Goal: Information Seeking & Learning: Learn about a topic

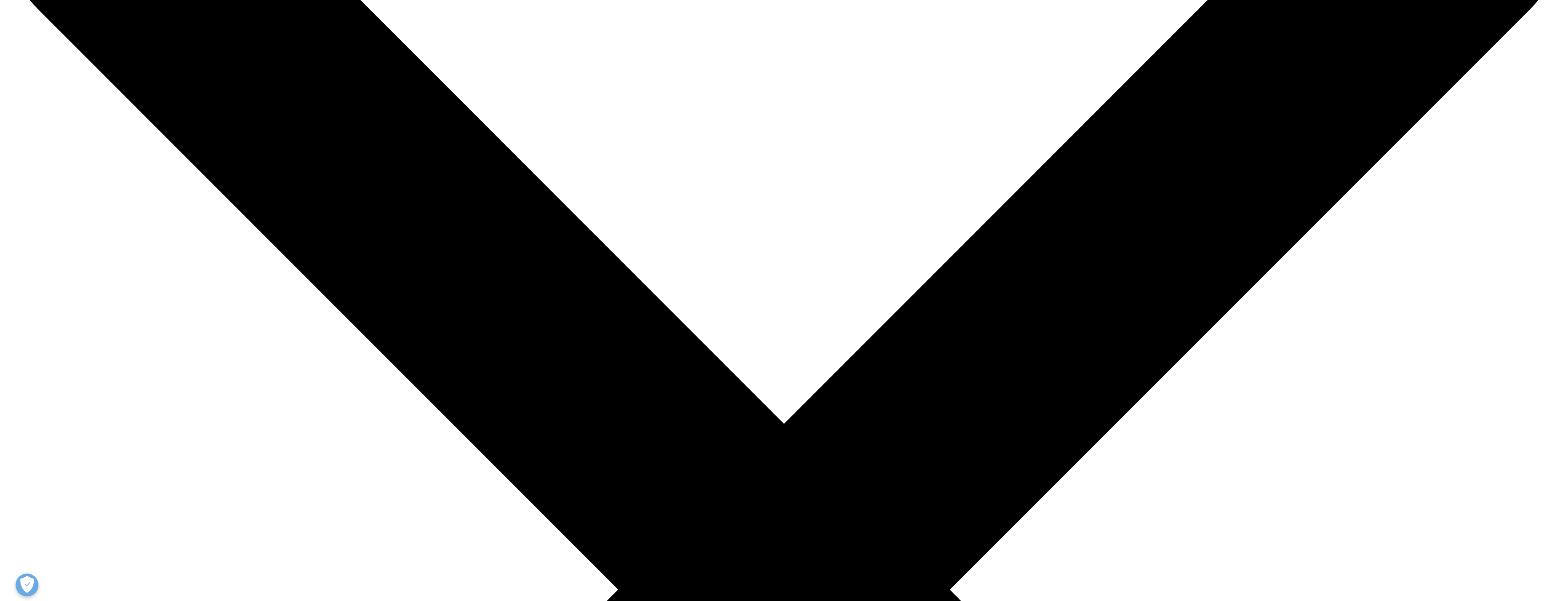
scroll to position [204, 0]
drag, startPoint x: 647, startPoint y: 298, endPoint x: 691, endPoint y: 331, distance: 55.0
drag, startPoint x: 688, startPoint y: 320, endPoint x: 683, endPoint y: 292, distance: 28.4
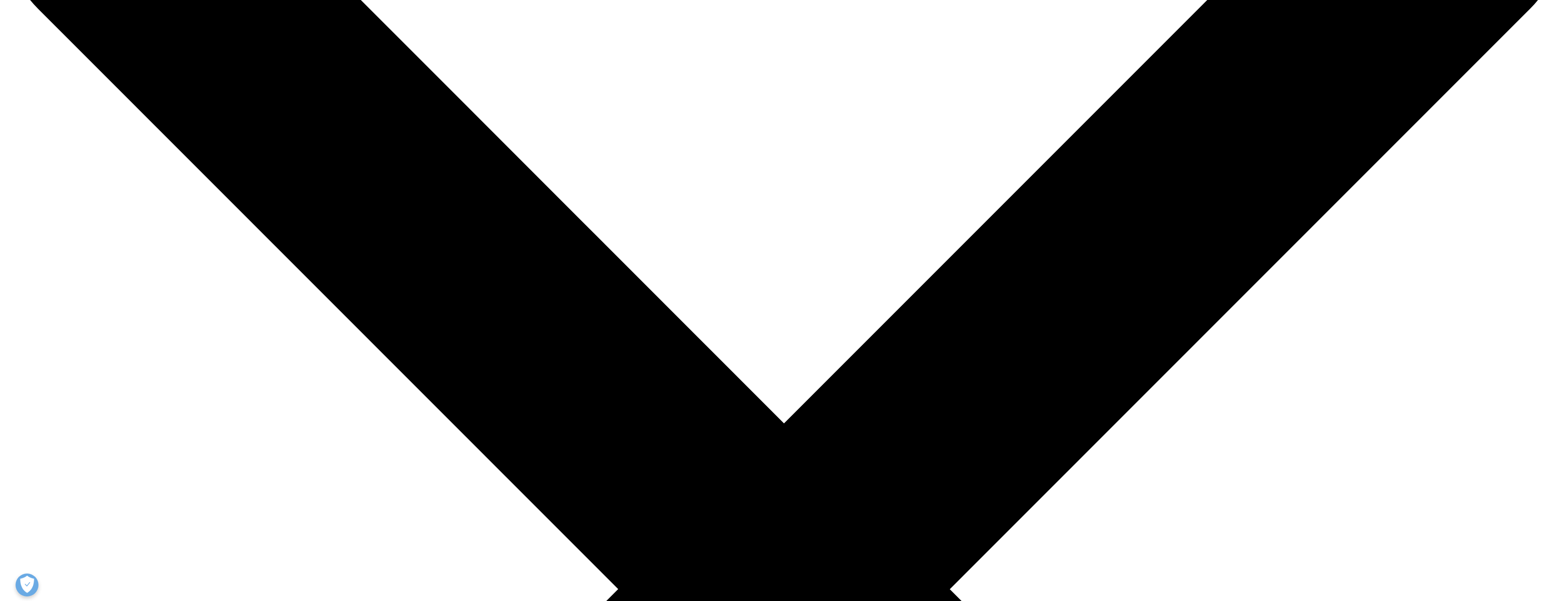
drag, startPoint x: 682, startPoint y: 292, endPoint x: 701, endPoint y: 346, distance: 57.2
drag, startPoint x: 701, startPoint y: 346, endPoint x: 701, endPoint y: 354, distance: 8.0
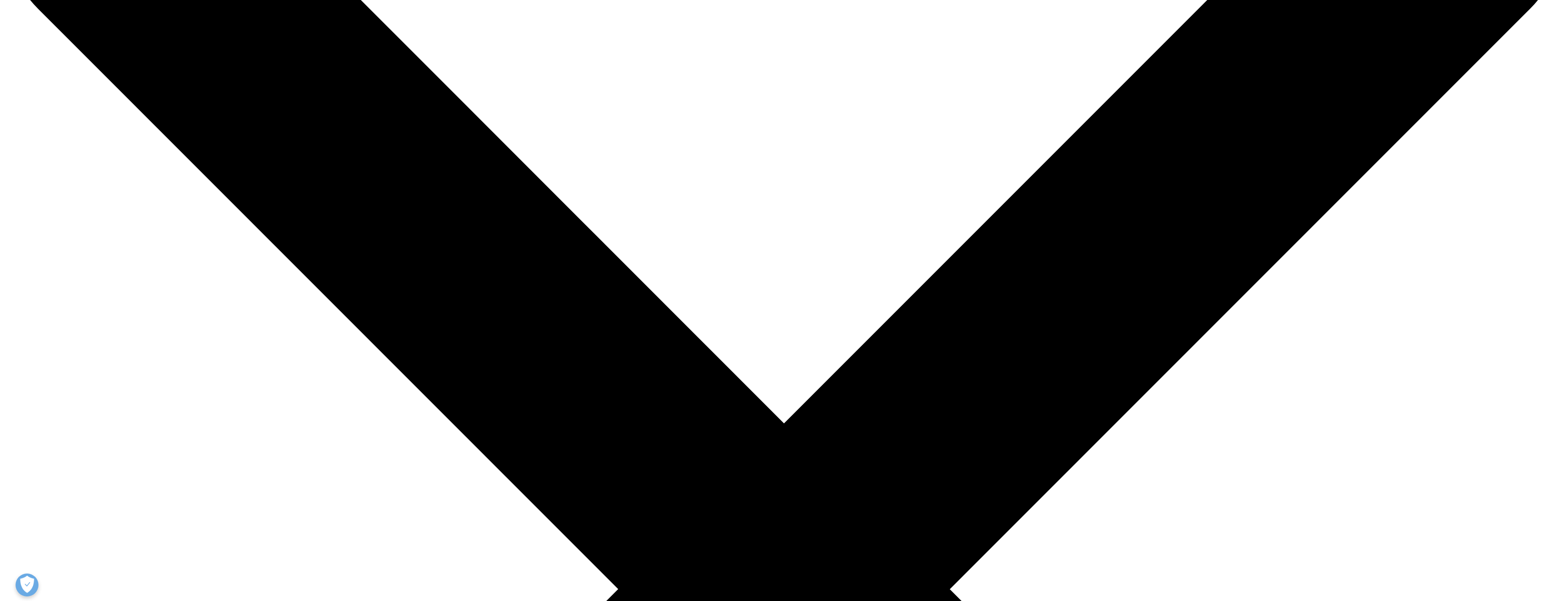
drag, startPoint x: 702, startPoint y: 355, endPoint x: 705, endPoint y: 303, distance: 52.1
drag, startPoint x: 710, startPoint y: 306, endPoint x: 715, endPoint y: 343, distance: 37.3
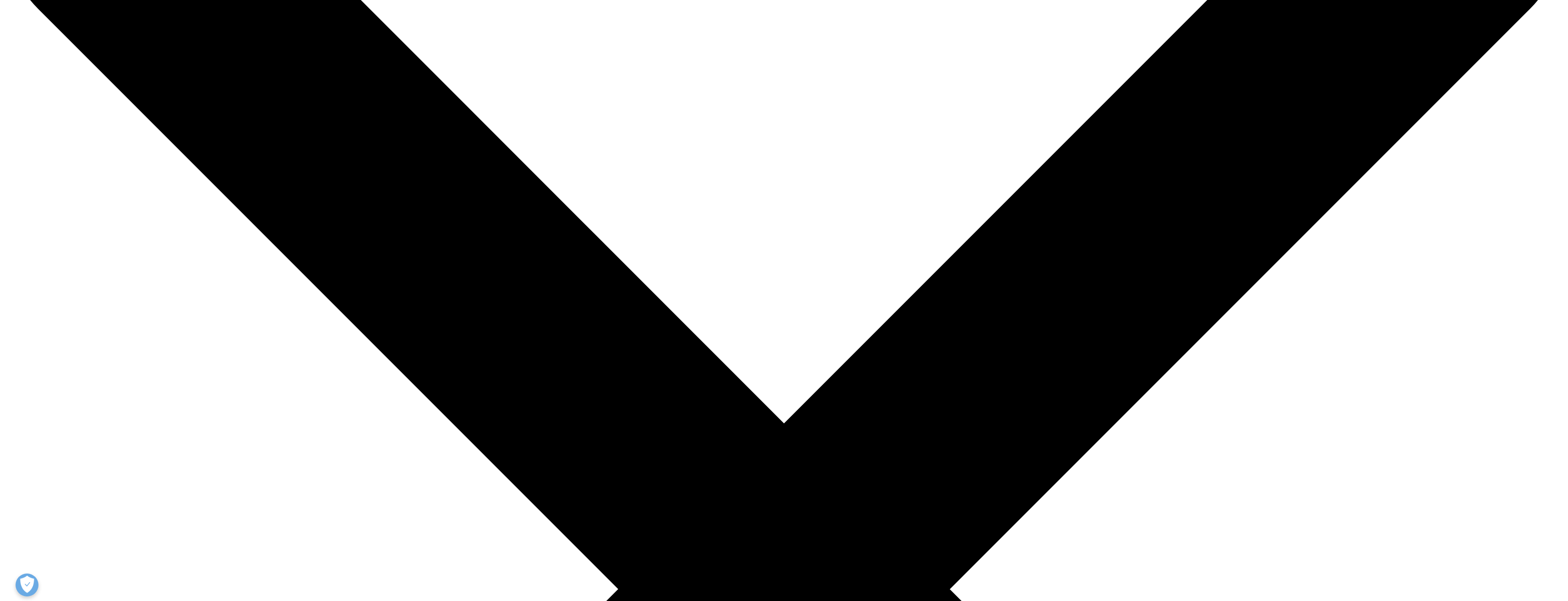
drag, startPoint x: 715, startPoint y: 343, endPoint x: 708, endPoint y: 343, distance: 7.0
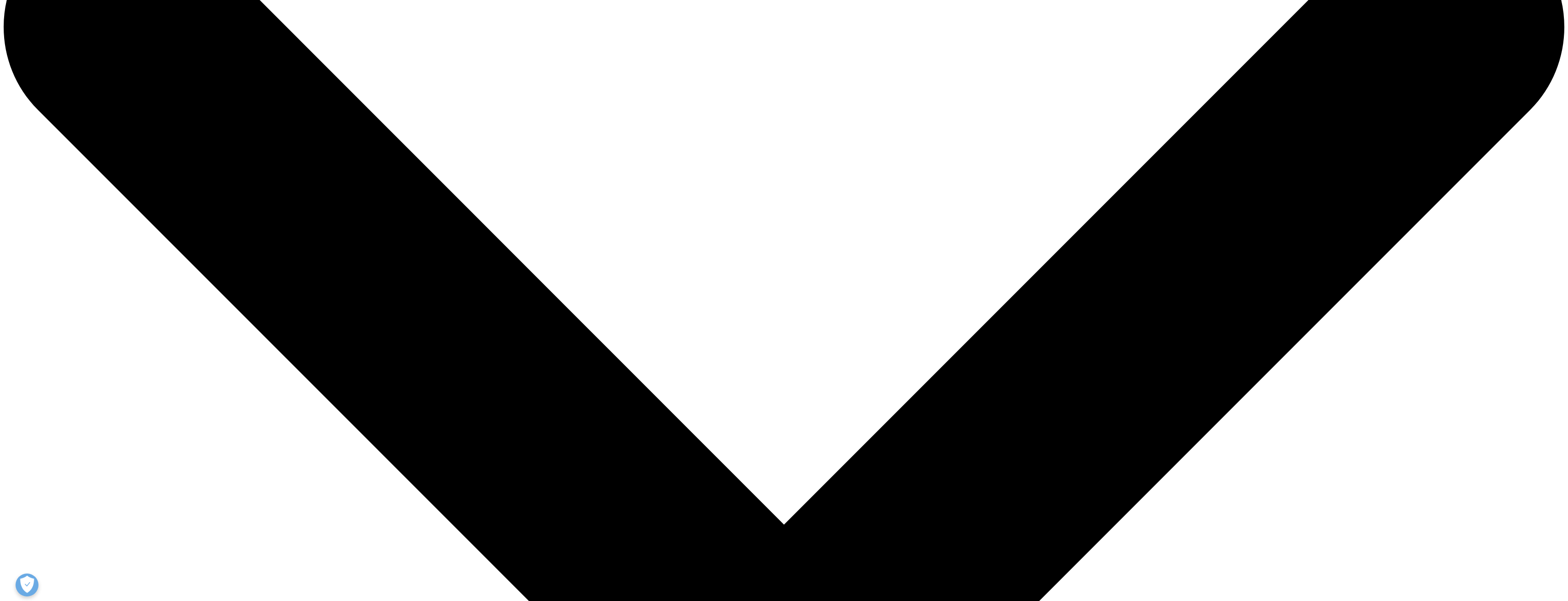
scroll to position [110, 0]
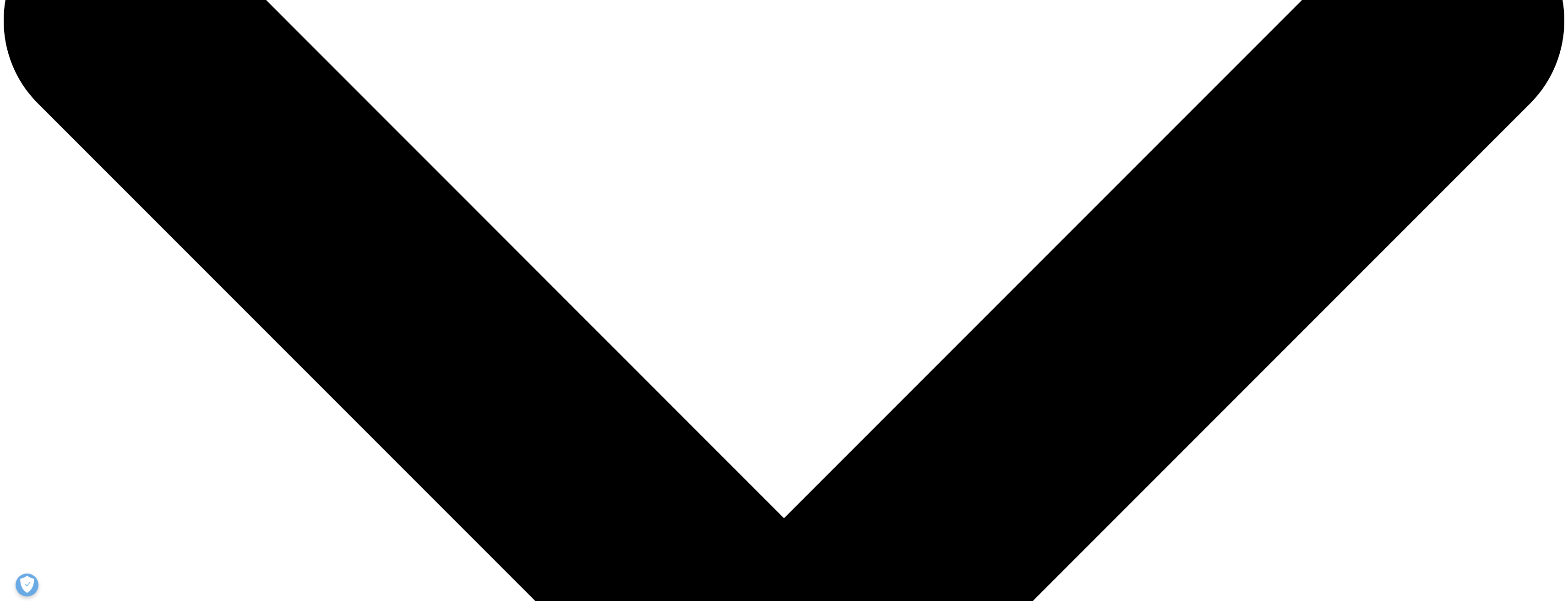
drag, startPoint x: 661, startPoint y: 395, endPoint x: 698, endPoint y: 455, distance: 70.5
drag, startPoint x: 697, startPoint y: 455, endPoint x: 701, endPoint y: 394, distance: 61.1
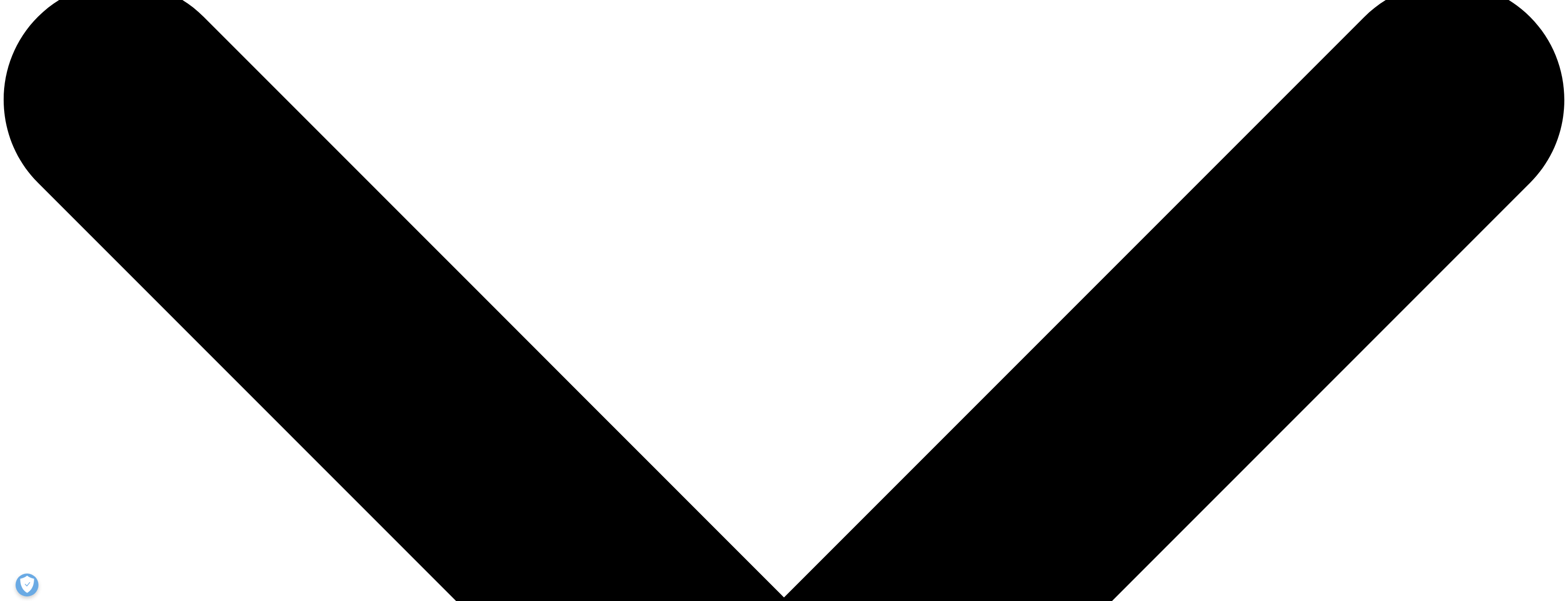
scroll to position [0, 0]
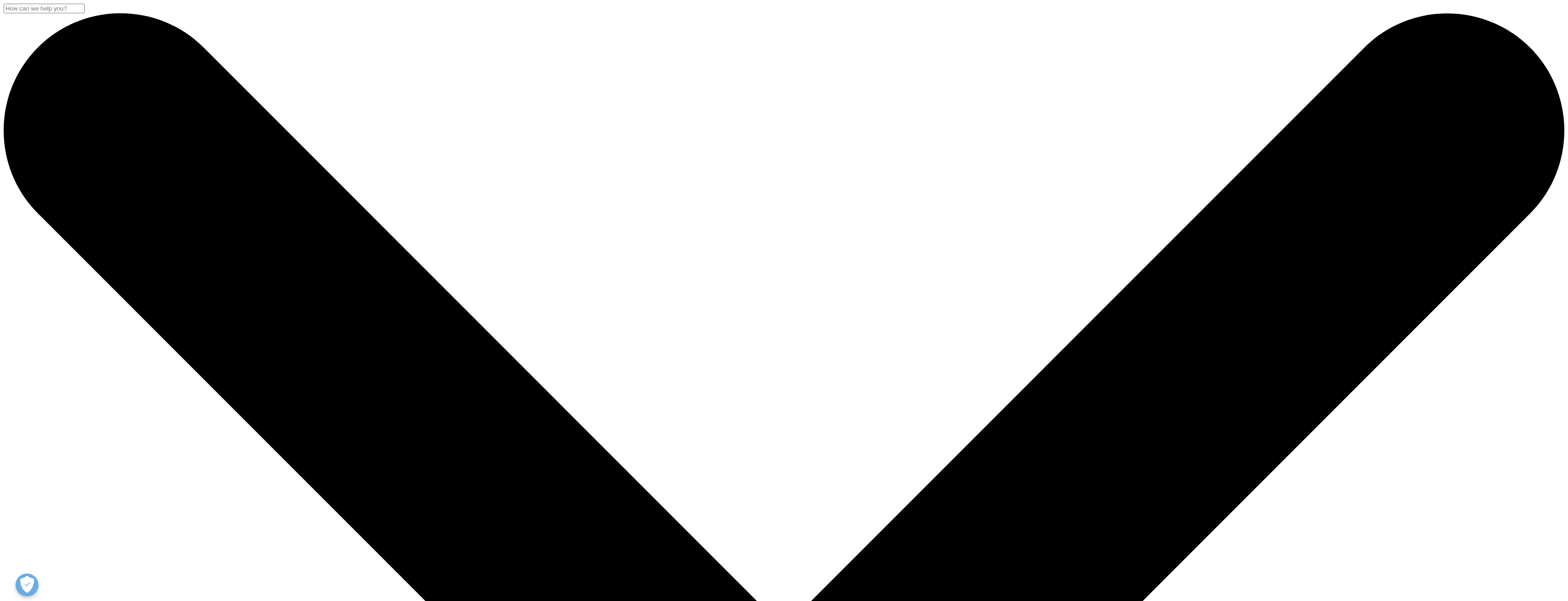
drag, startPoint x: 584, startPoint y: 245, endPoint x: 617, endPoint y: 299, distance: 63.3
